Goal: Contribute content: Add original content to the website for others to see

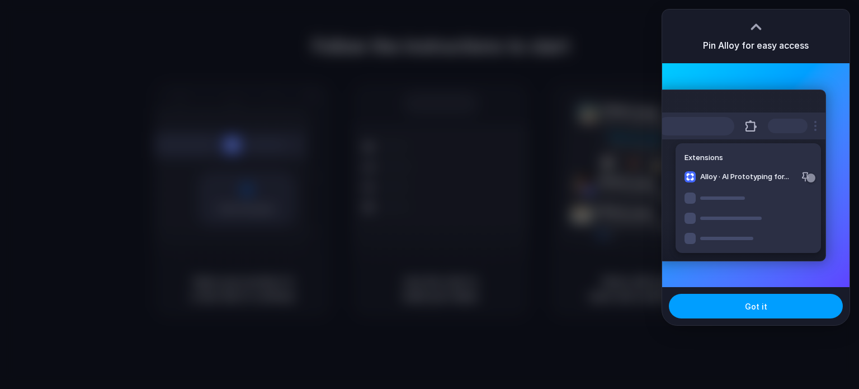
click at [749, 301] on span "Got it" at bounding box center [756, 306] width 22 height 12
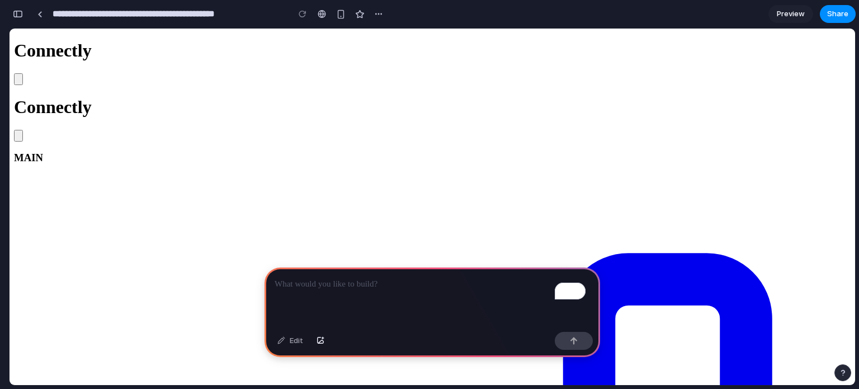
click at [401, 280] on p "To enrich screen reader interactions, please activate Accessibility in Grammarl…" at bounding box center [432, 283] width 315 height 13
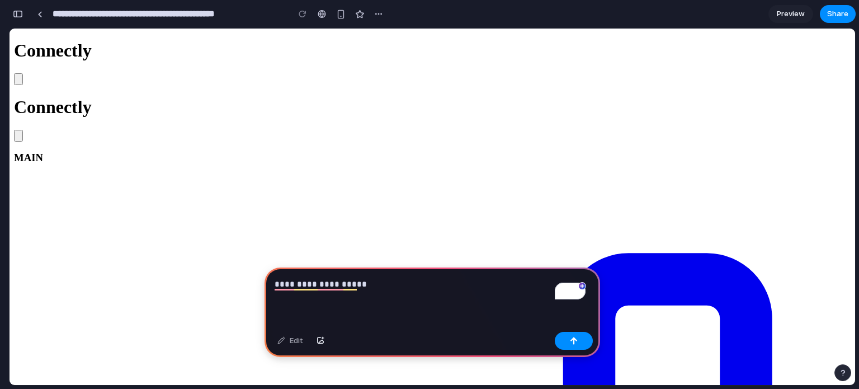
click at [423, 277] on p "**********" at bounding box center [430, 283] width 311 height 13
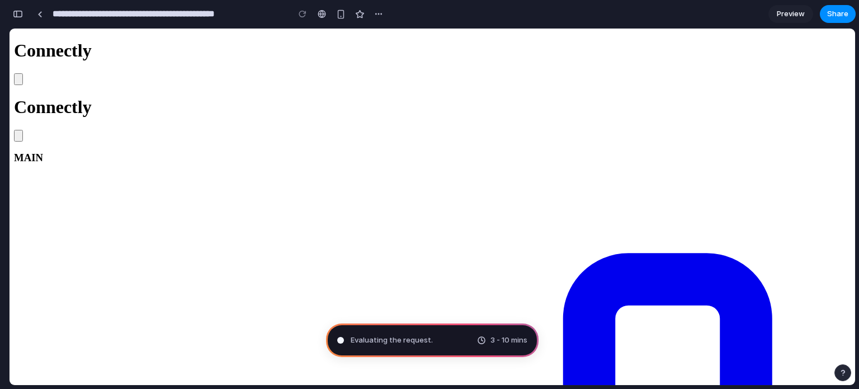
click at [16, 18] on button "button" at bounding box center [18, 14] width 18 height 18
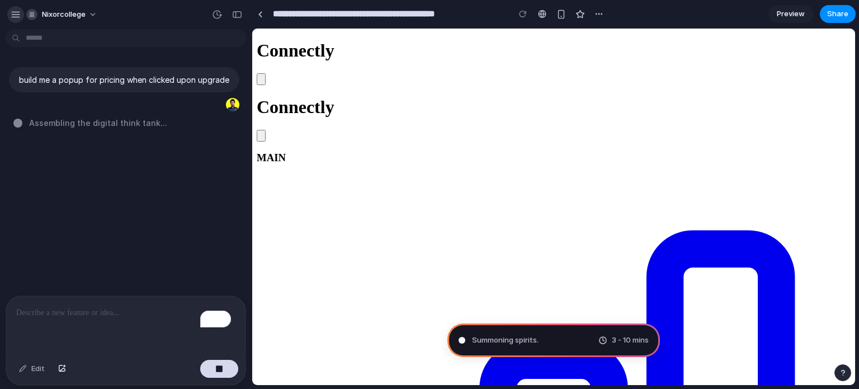
click at [15, 18] on div "button" at bounding box center [16, 15] width 10 height 10
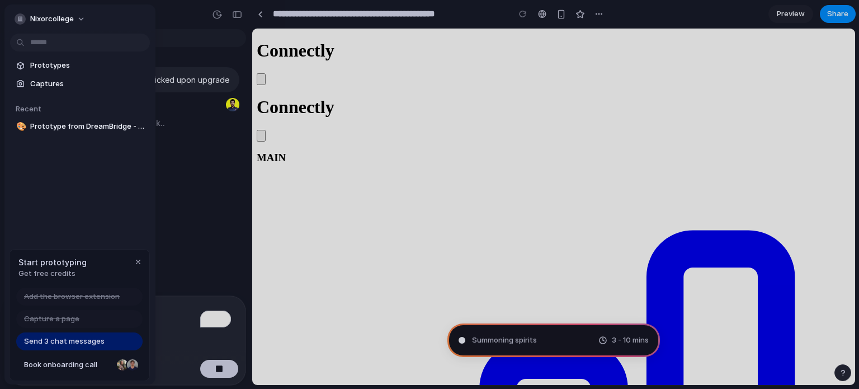
type input "**********"
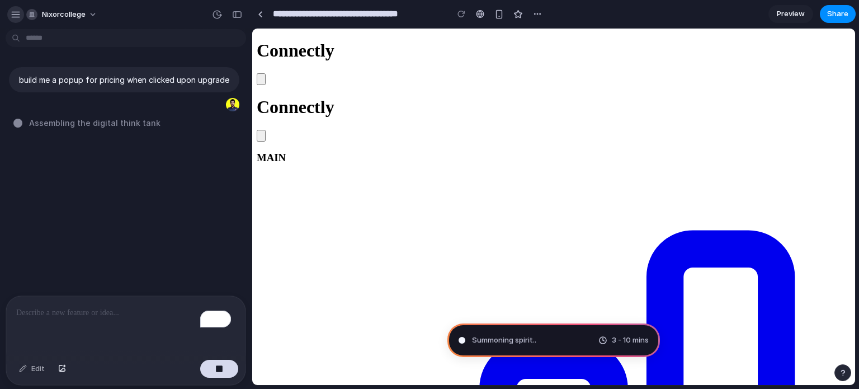
click at [15, 13] on div "button" at bounding box center [16, 15] width 10 height 10
click at [19, 15] on div "button" at bounding box center [16, 15] width 10 height 10
click at [92, 13] on button "nixorcollege" at bounding box center [62, 15] width 81 height 18
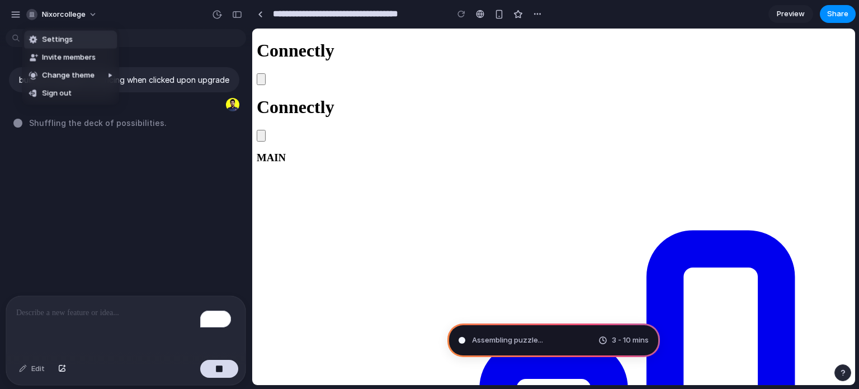
click at [183, 15] on div "Settings Invite members Change theme Sign out" at bounding box center [429, 194] width 859 height 389
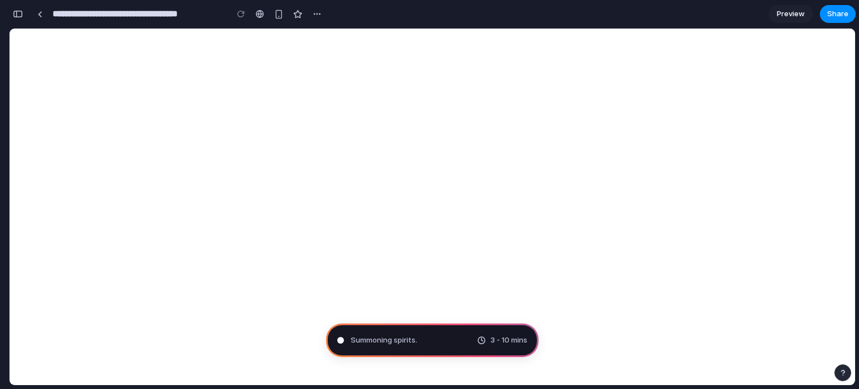
scroll to position [408, 0]
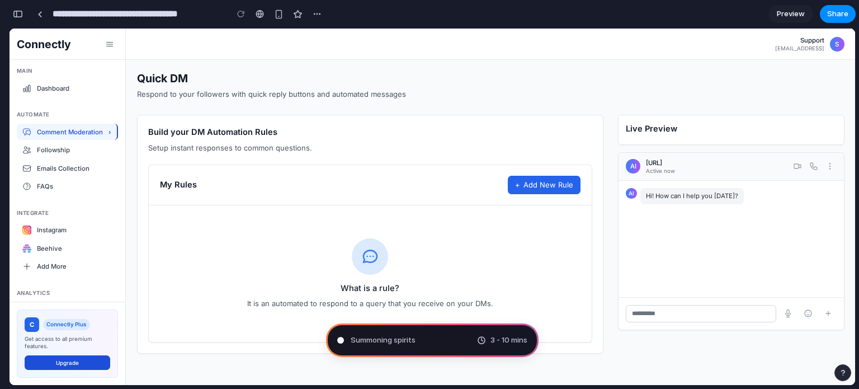
click at [68, 360] on button "Upgrade" at bounding box center [68, 362] width 86 height 15
click at [20, 16] on div "button" at bounding box center [18, 14] width 10 height 8
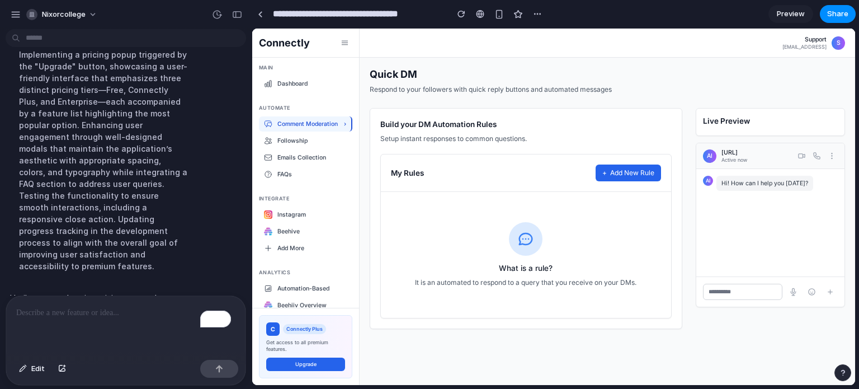
scroll to position [208, 0]
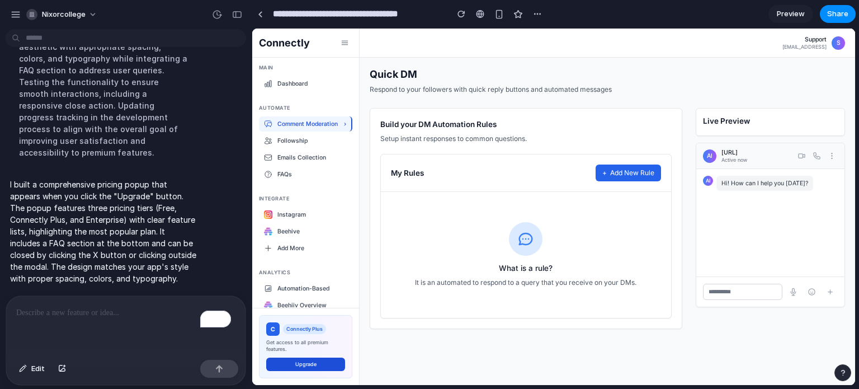
click at [306, 364] on button "Upgrade" at bounding box center [305, 363] width 79 height 13
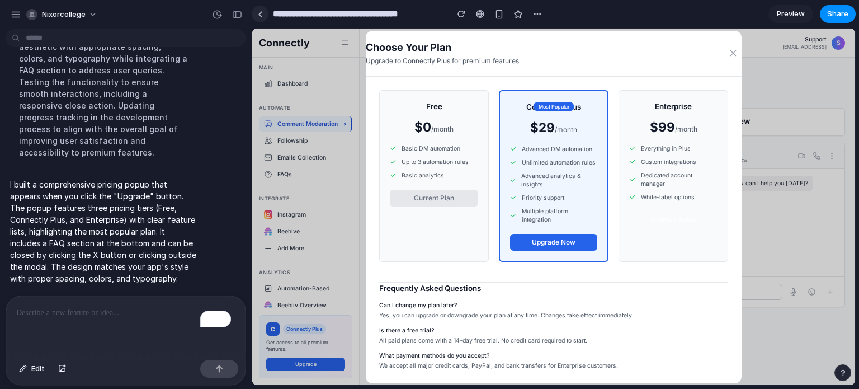
click at [254, 18] on link at bounding box center [260, 14] width 17 height 17
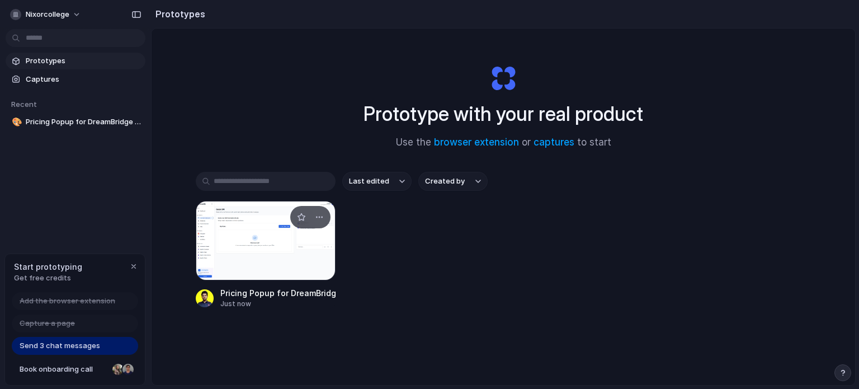
click at [283, 242] on div at bounding box center [266, 240] width 140 height 79
